Goal: Information Seeking & Learning: Find specific page/section

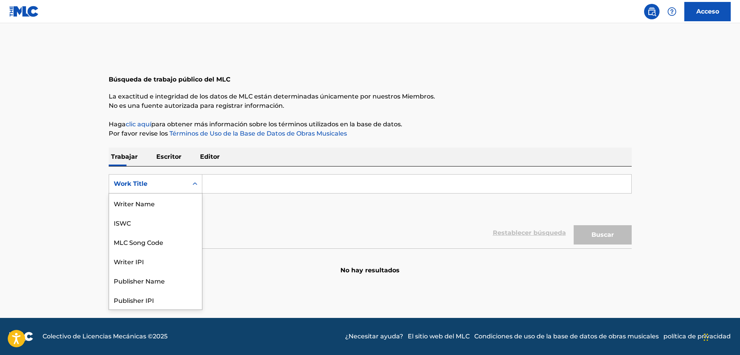
click at [196, 184] on icon "Formulario de búsqueda" at bounding box center [195, 184] width 5 height 3
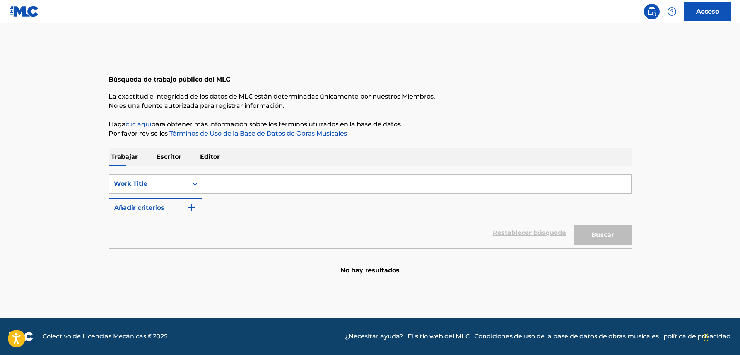
click at [230, 188] on input "Formulario de búsqueda" at bounding box center [416, 184] width 429 height 19
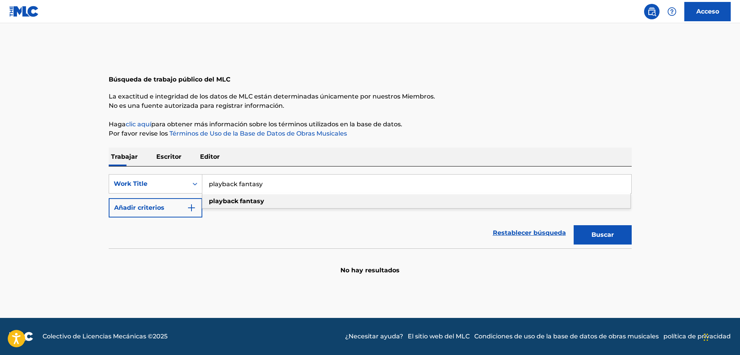
type input "playback fantasy"
click at [236, 203] on strong "playback" at bounding box center [223, 201] width 29 height 7
click at [586, 236] on button "Buscar" at bounding box center [603, 234] width 58 height 19
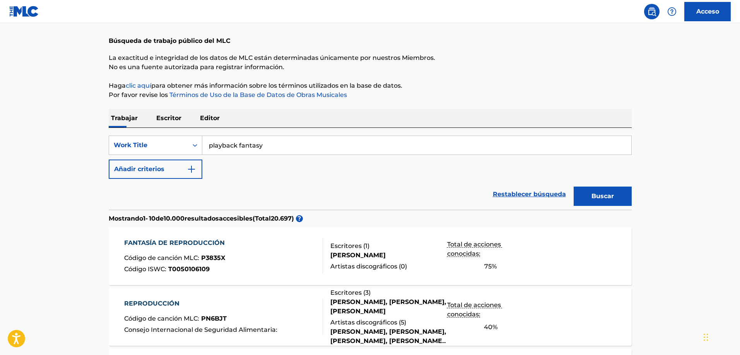
click at [355, 246] on font "Escritores (" at bounding box center [347, 246] width 35 height 7
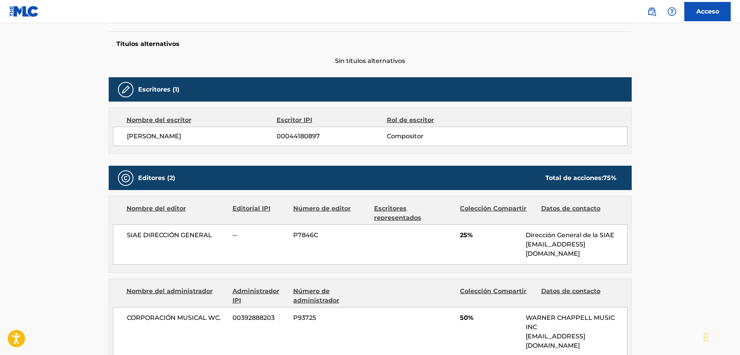
scroll to position [348, 0]
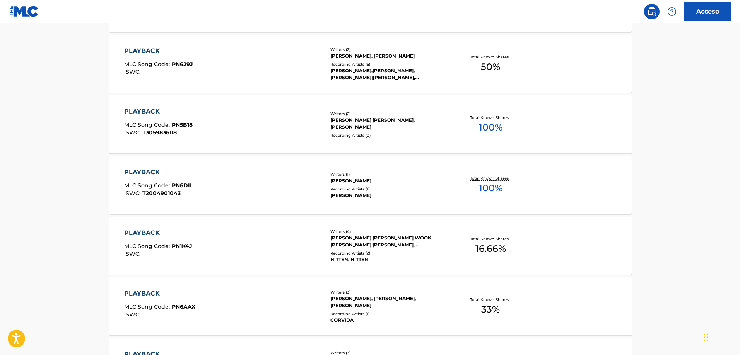
scroll to position [39, 0]
